Goal: Task Accomplishment & Management: Manage account settings

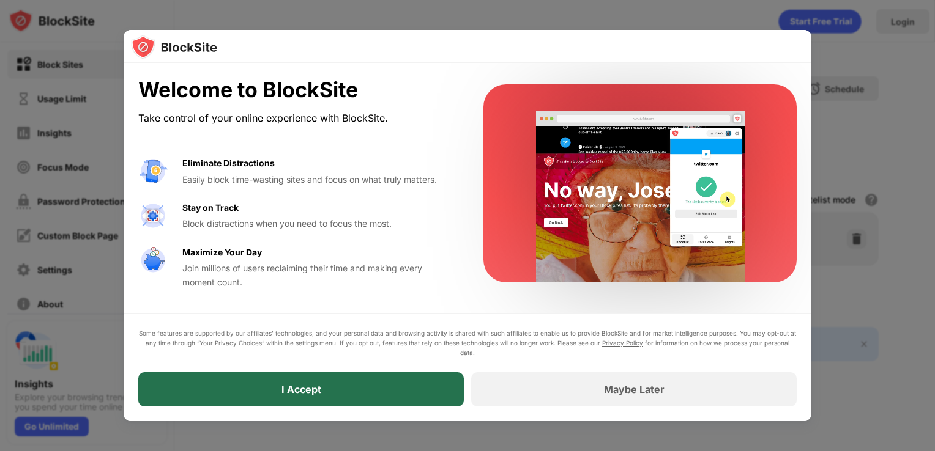
click at [372, 379] on div "I Accept" at bounding box center [300, 389] width 325 height 34
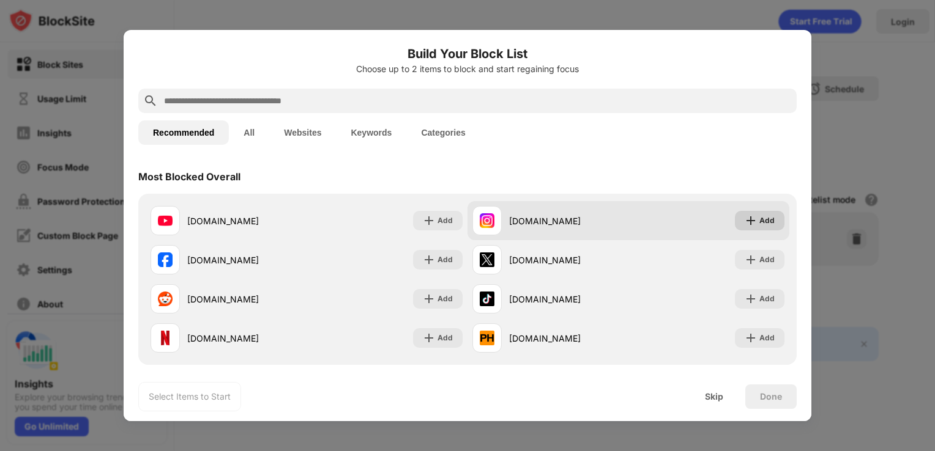
click at [759, 217] on div "Add" at bounding box center [766, 221] width 15 height 12
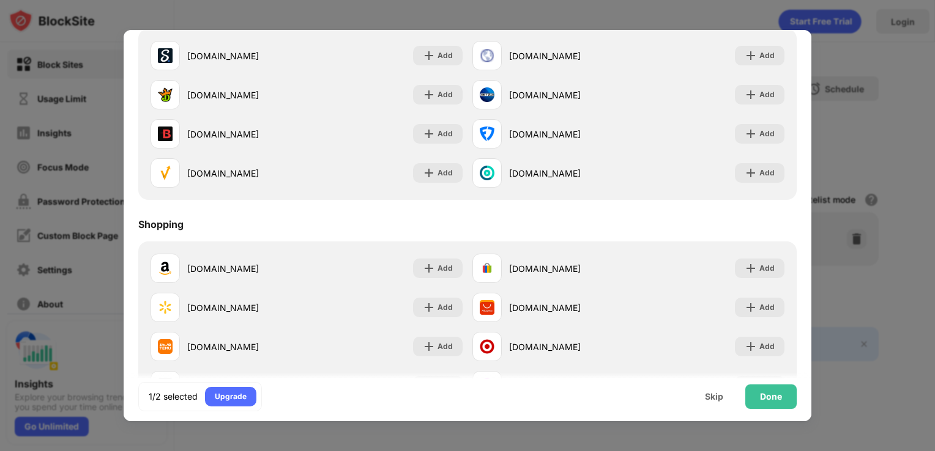
scroll to position [1282, 0]
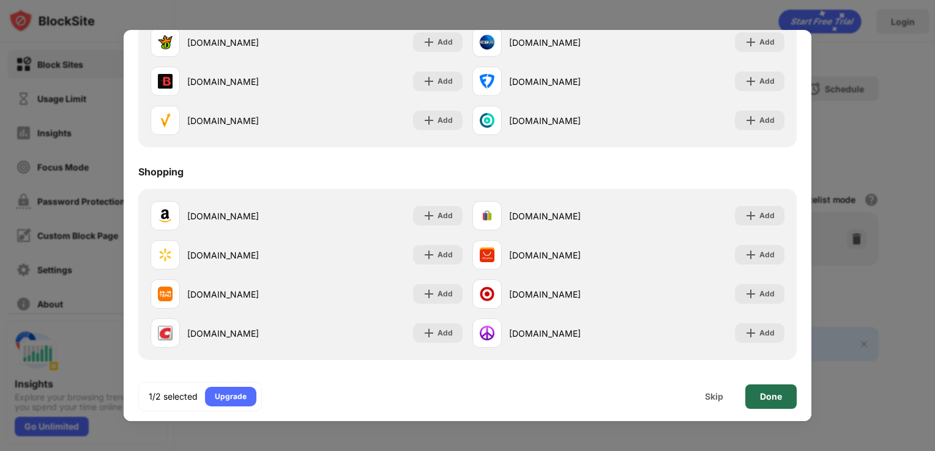
click at [762, 395] on div "Done" at bounding box center [771, 397] width 22 height 10
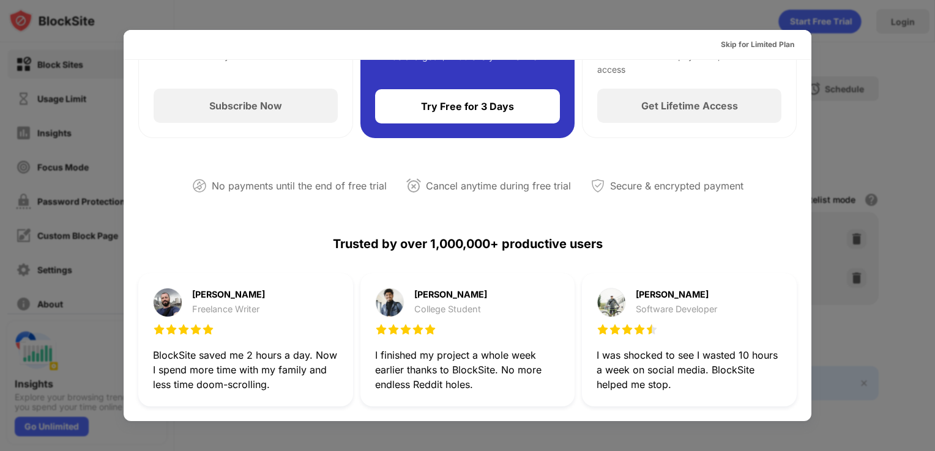
scroll to position [0, 0]
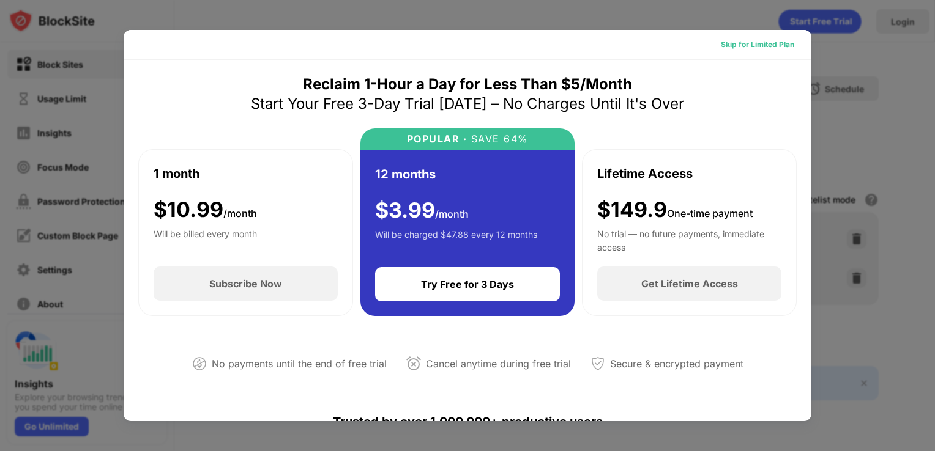
click at [748, 51] on div "Skip for Limited Plan" at bounding box center [757, 45] width 93 height 20
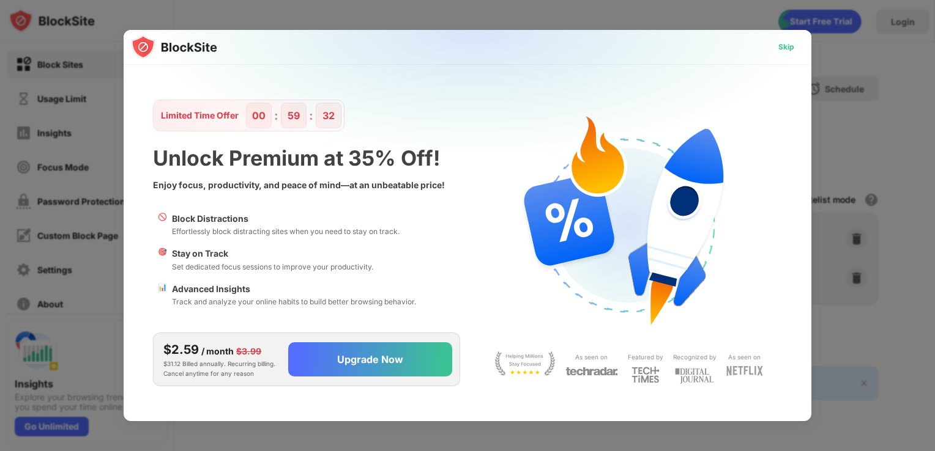
click at [774, 55] on div "Skip" at bounding box center [785, 47] width 35 height 20
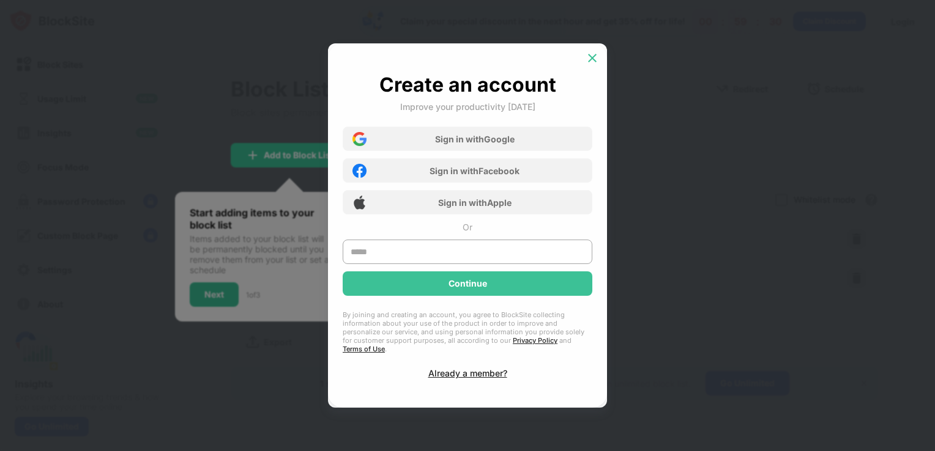
click at [596, 64] on img at bounding box center [592, 58] width 12 height 12
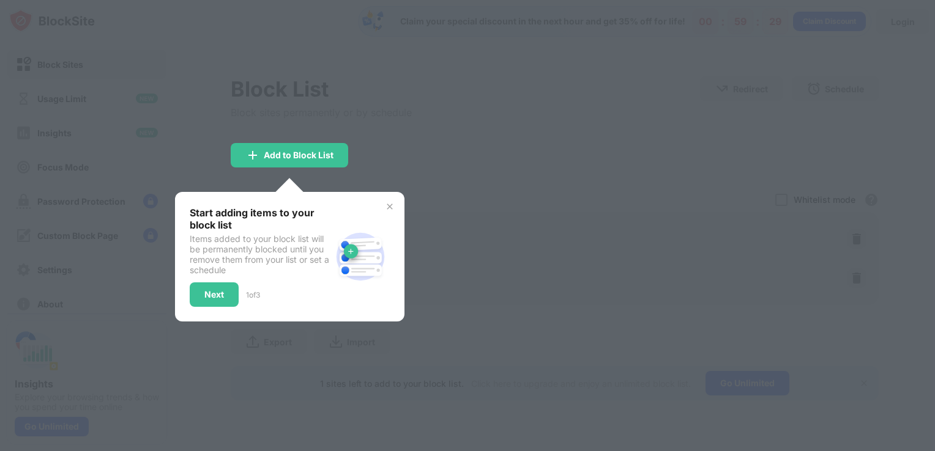
click at [609, 124] on div at bounding box center [467, 225] width 935 height 451
click at [209, 297] on div "Next" at bounding box center [214, 295] width 20 height 10
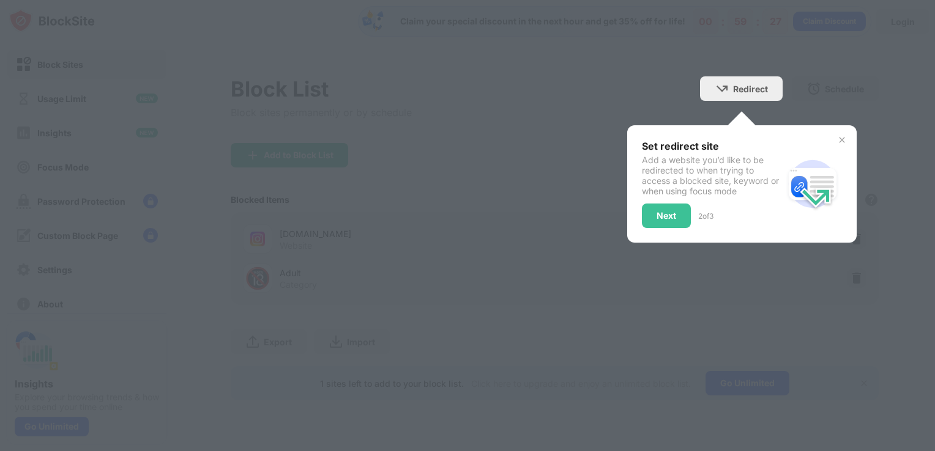
click at [826, 131] on div "Set redirect site Add a website you’d like to be redirected to when trying to a…" at bounding box center [741, 183] width 229 height 117
click at [835, 138] on div "Set redirect site Add a website you’d like to be redirected to when trying to a…" at bounding box center [741, 183] width 229 height 117
click at [843, 136] on img at bounding box center [842, 140] width 10 height 10
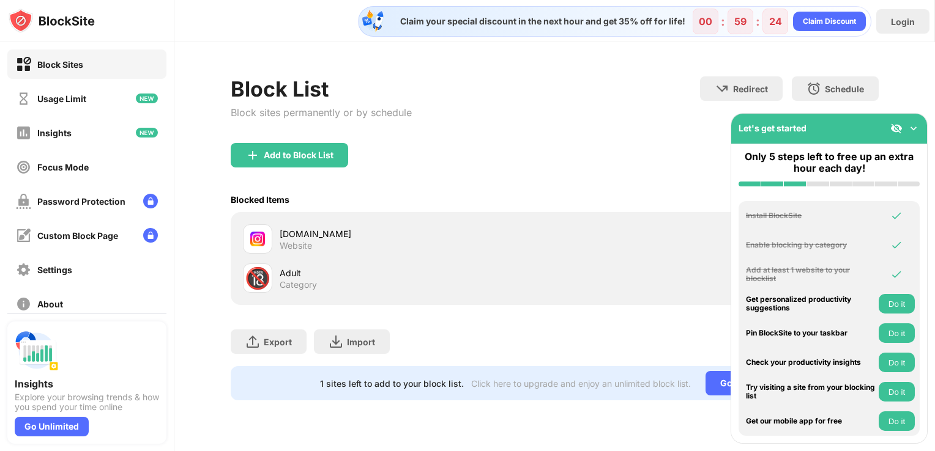
click at [911, 127] on img at bounding box center [913, 128] width 12 height 12
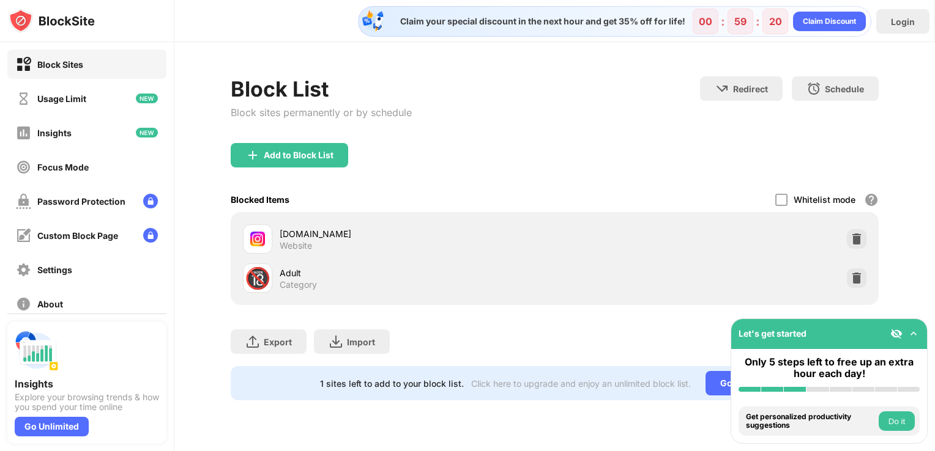
click at [899, 422] on button "Do it" at bounding box center [896, 422] width 36 height 20
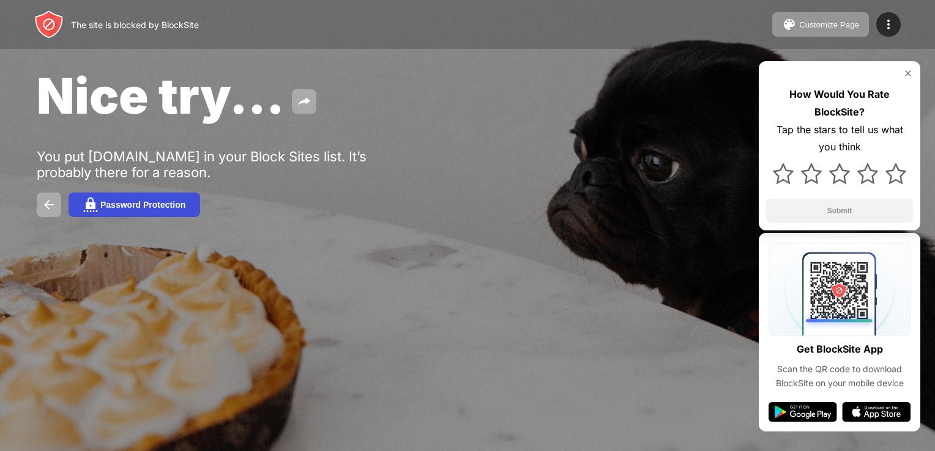
click at [172, 210] on div "Password Protection" at bounding box center [142, 205] width 85 height 10
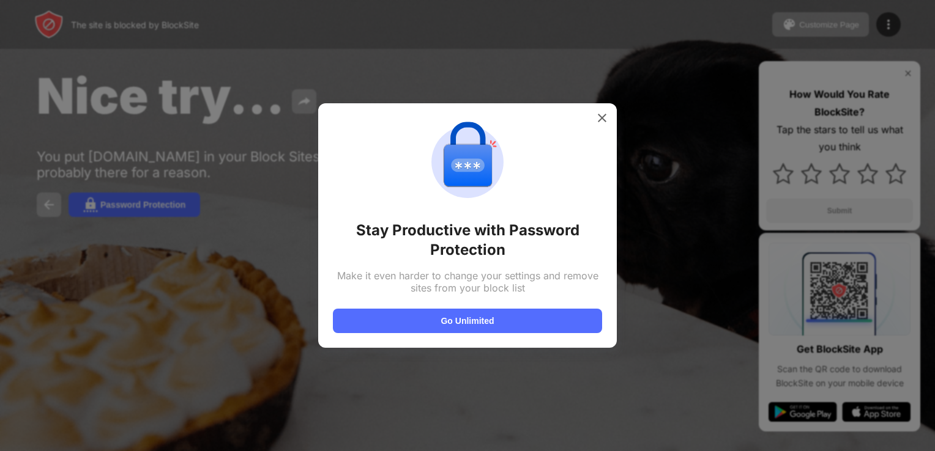
click at [612, 115] on div "Stay Productive with Password Protection Make it even harder to change your set…" at bounding box center [467, 225] width 298 height 245
click at [602, 118] on img at bounding box center [602, 118] width 12 height 12
